Goal: Find specific page/section: Find specific page/section

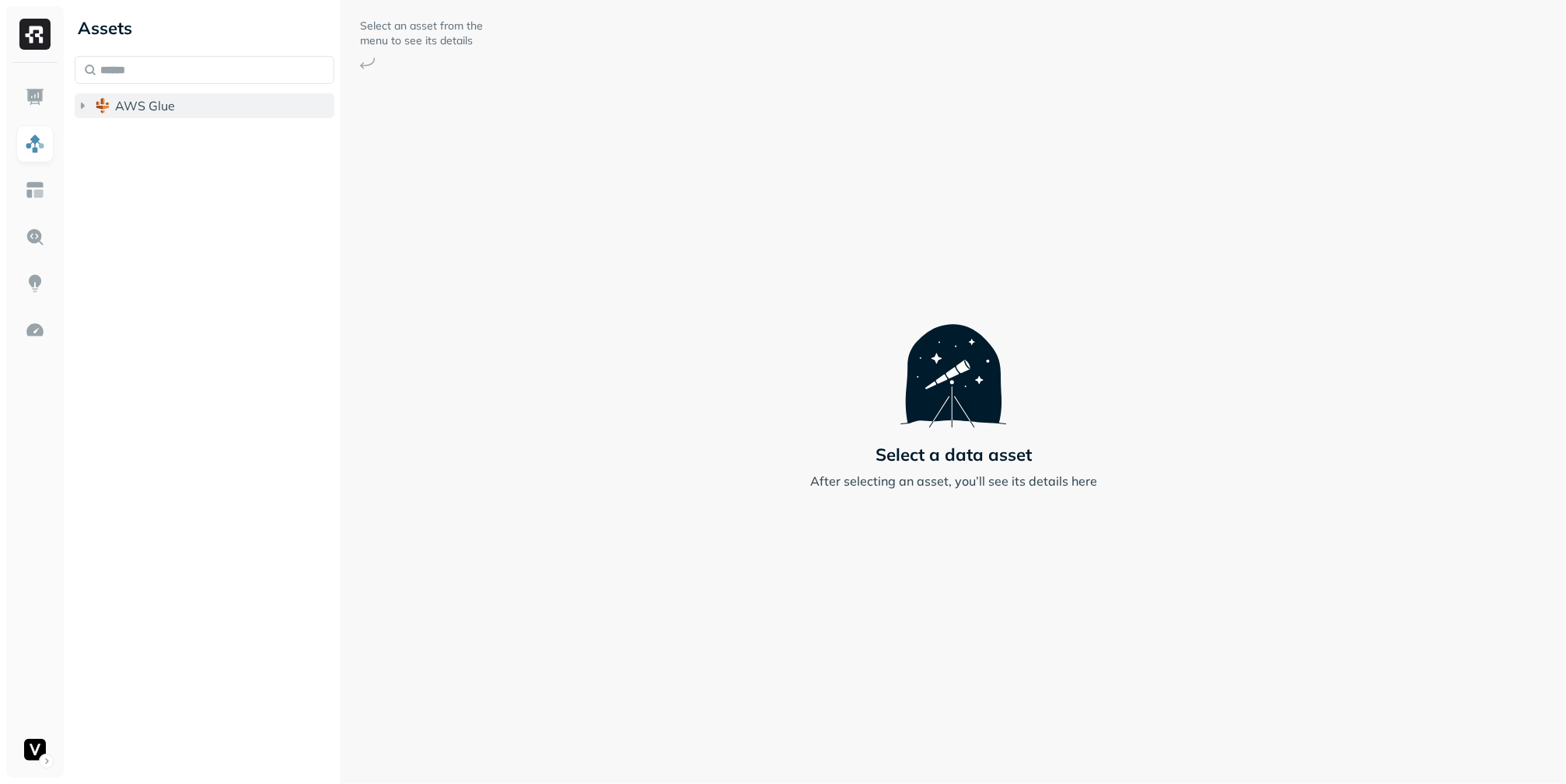
click at [75, 110] on icon "button" at bounding box center [82, 105] width 16 height 16
click at [88, 142] on ul "adn_lakehouse_bronze adn_lakehouse_gold adn_lakehouse_silver vfs" at bounding box center [209, 183] width 254 height 124
click at [92, 138] on icon "button" at bounding box center [98, 135] width 16 height 16
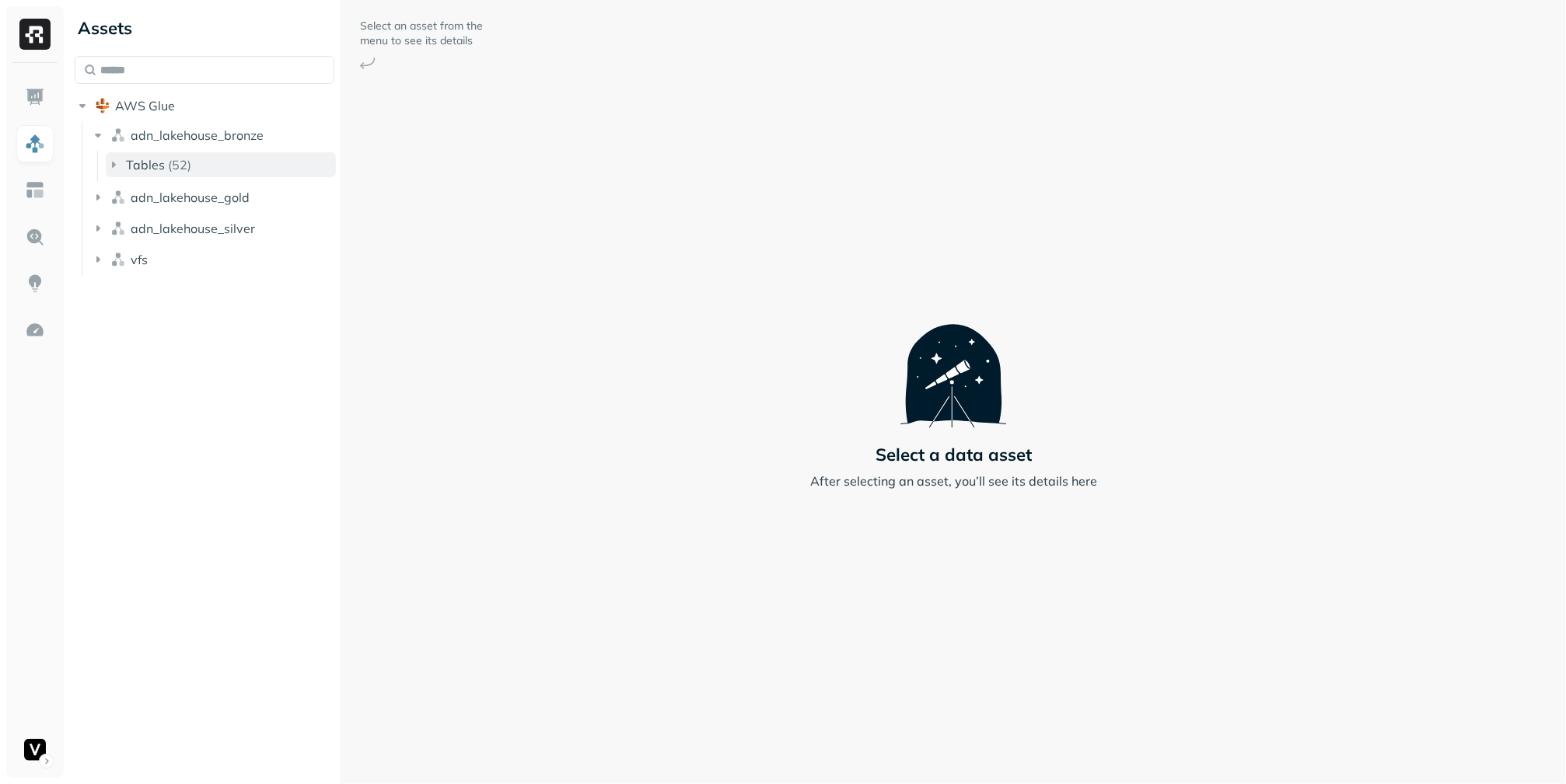
click at [110, 160] on icon "button" at bounding box center [113, 164] width 16 height 16
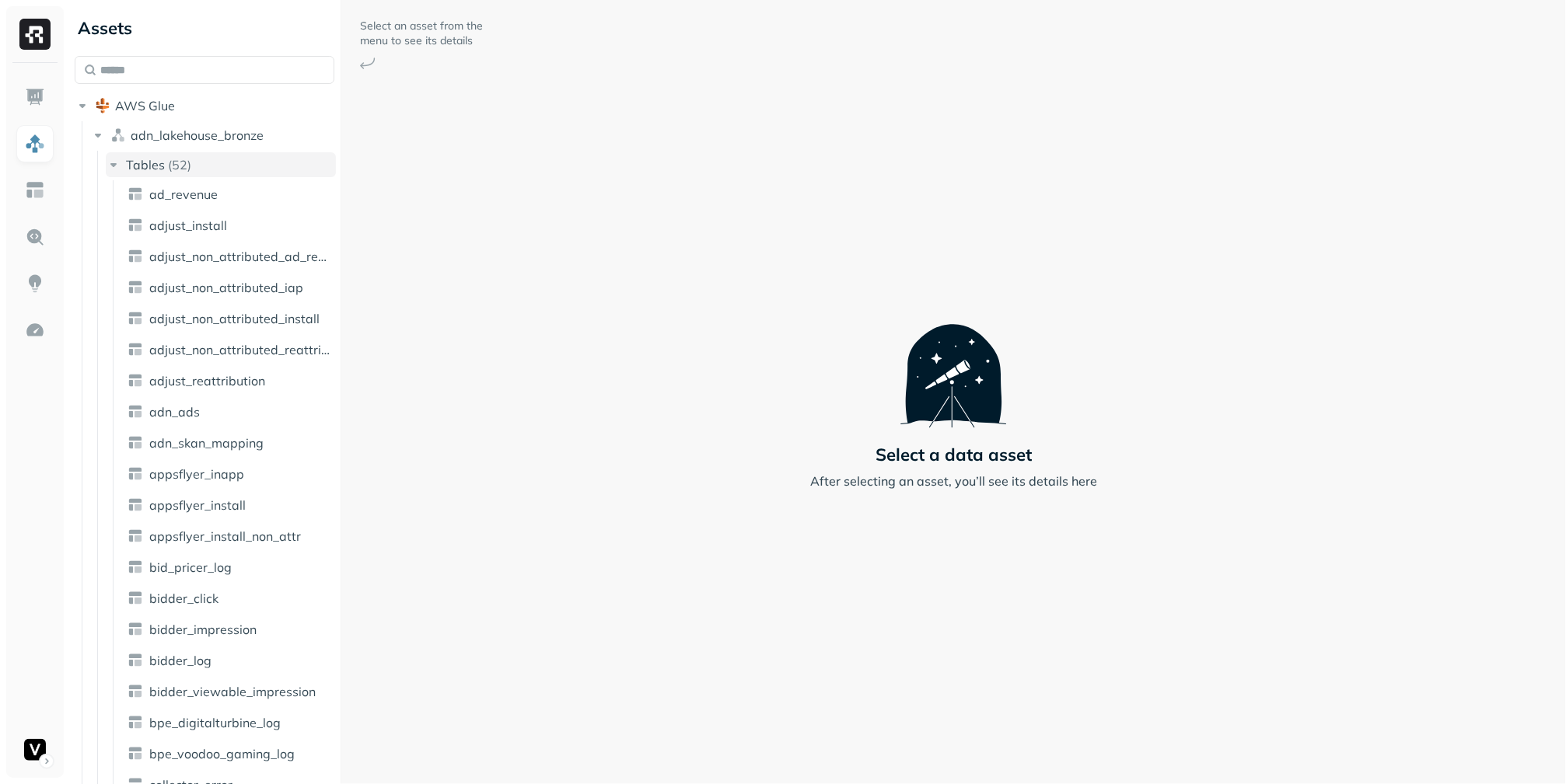
click at [110, 160] on icon "button" at bounding box center [113, 164] width 16 height 16
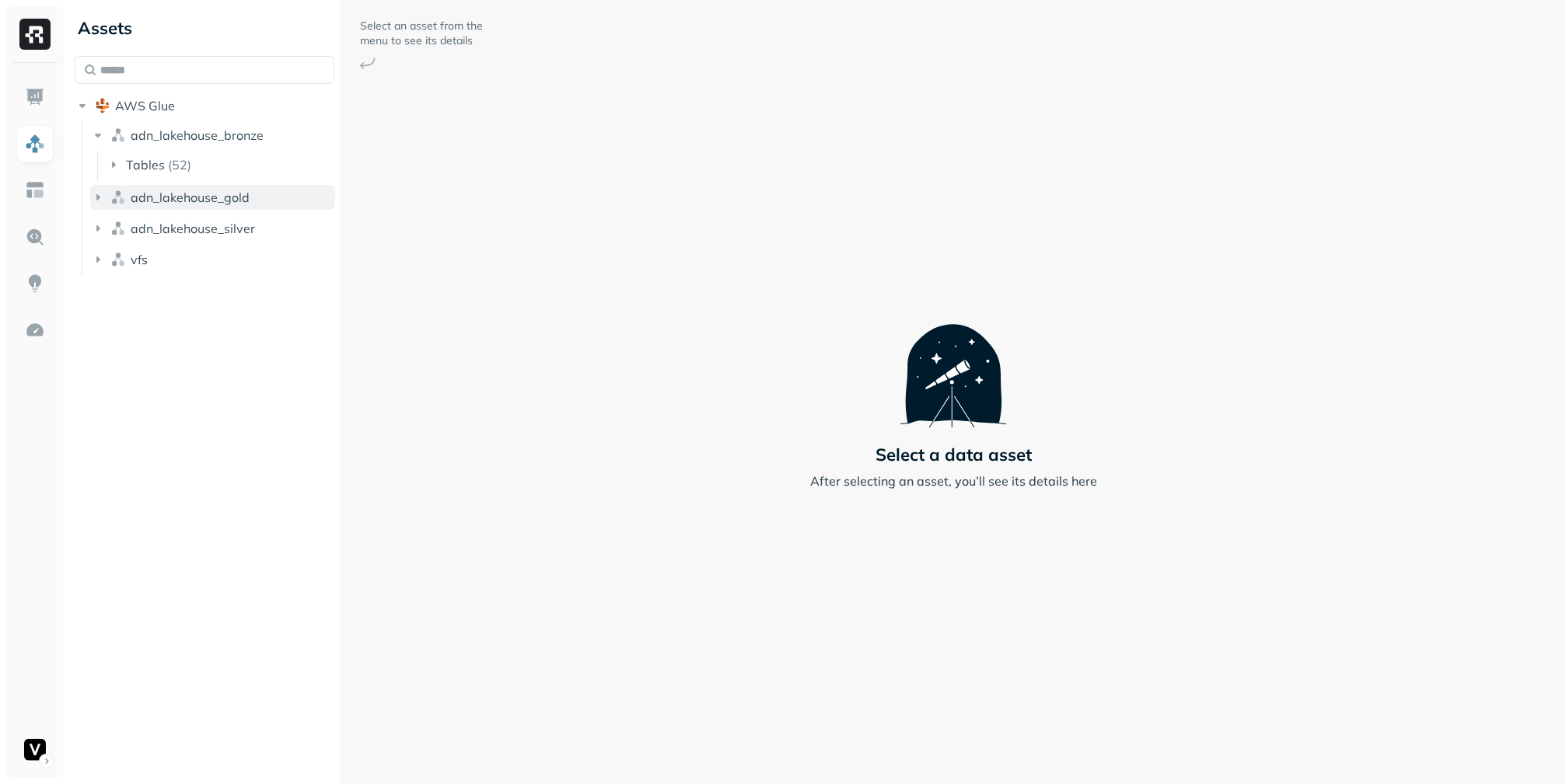
click at [93, 193] on icon "button" at bounding box center [98, 197] width 16 height 16
click at [112, 223] on icon "button" at bounding box center [113, 227] width 16 height 16
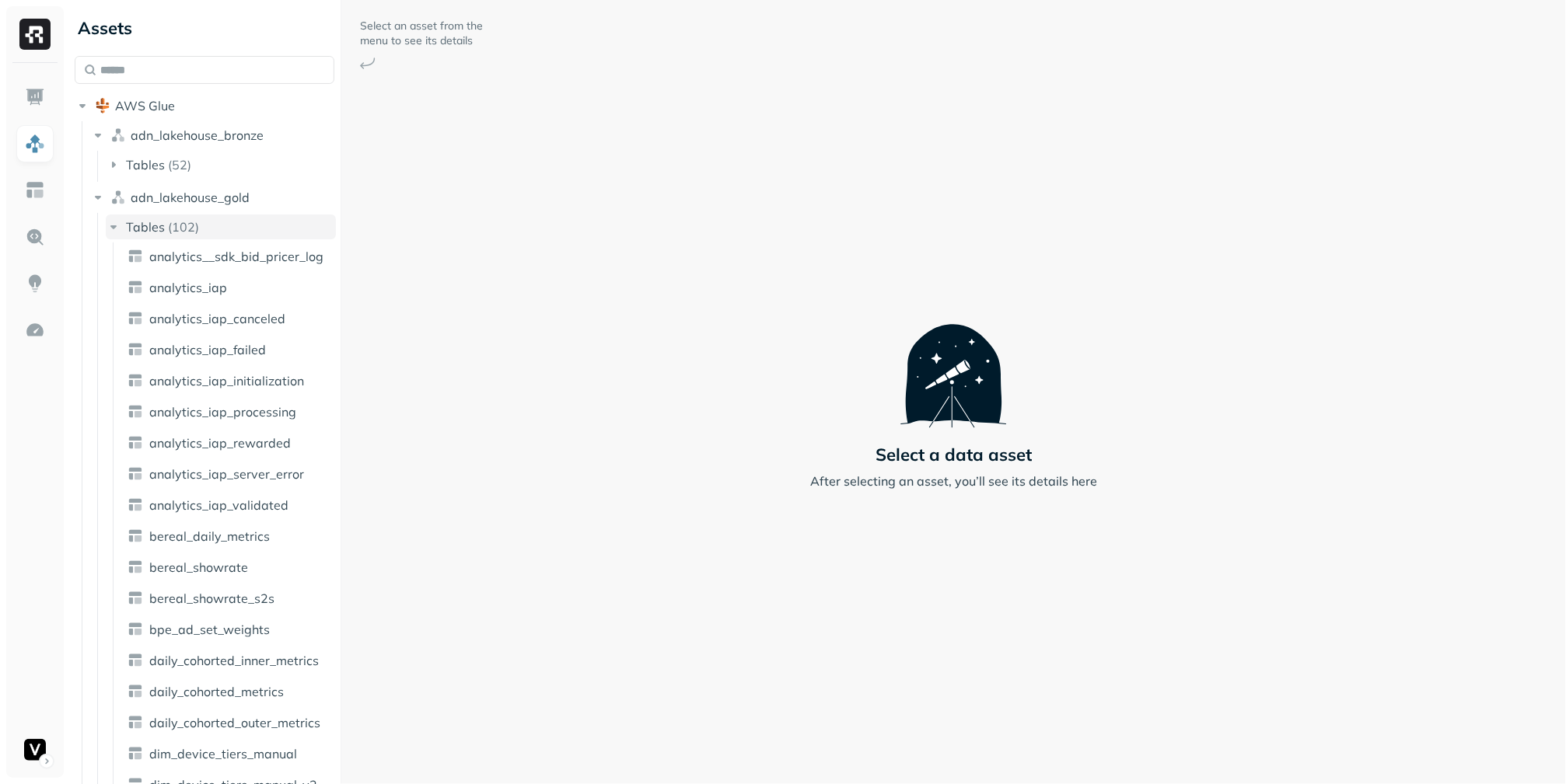
click at [112, 223] on icon "button" at bounding box center [113, 227] width 16 height 16
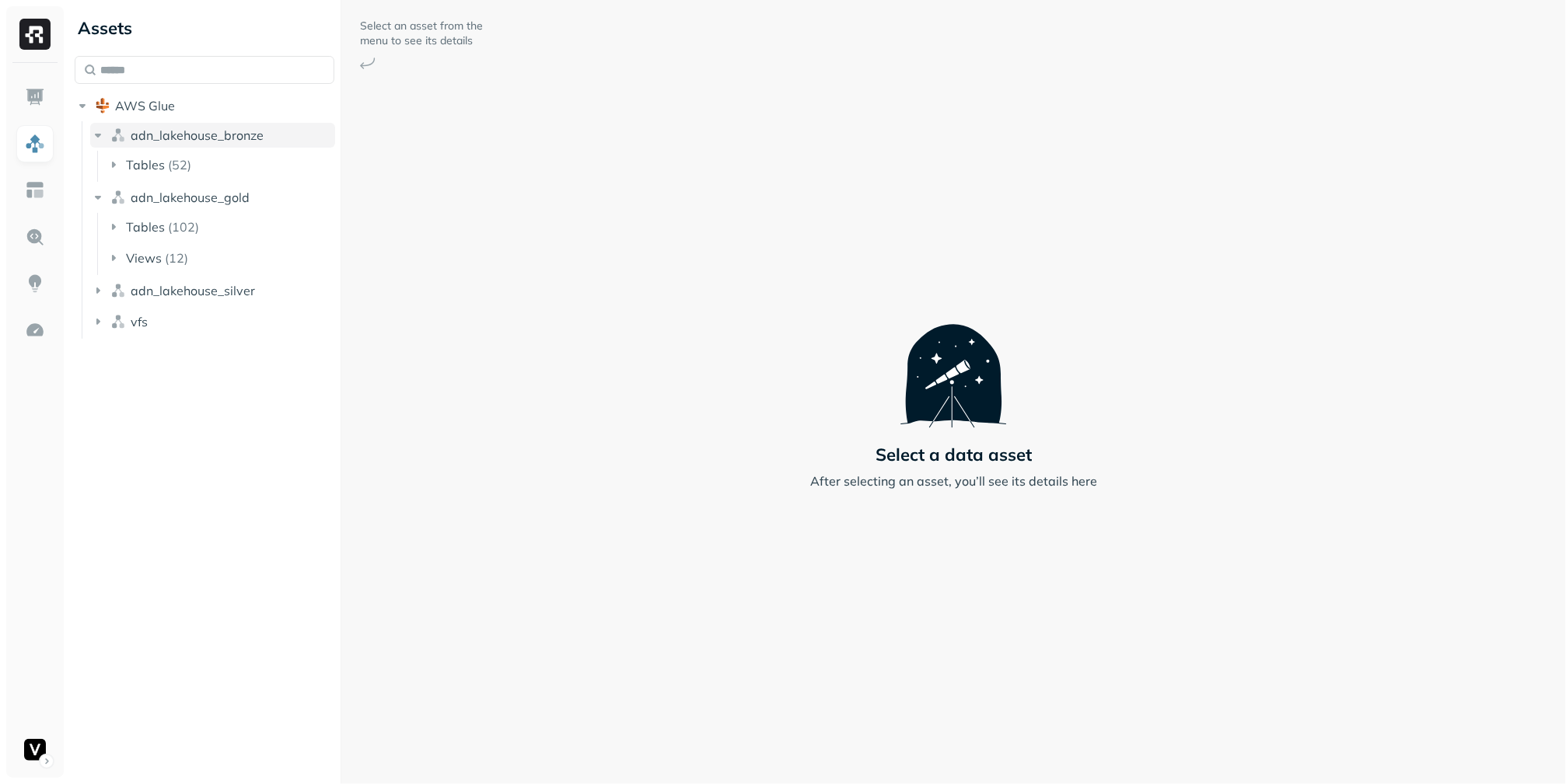
click at [98, 143] on button "adn_lakehouse_bronze" at bounding box center [213, 135] width 245 height 25
click at [13, 211] on div at bounding box center [34, 420] width 58 height 715
click at [25, 198] on img at bounding box center [35, 190] width 20 height 20
